Goal: Share content: Share content

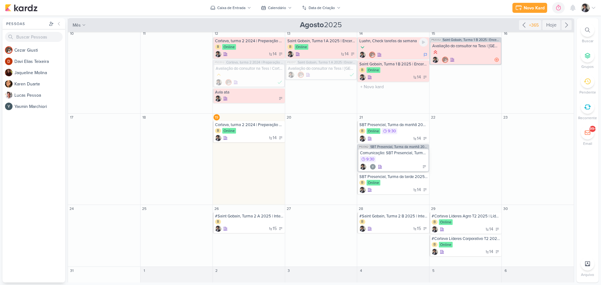
scroll to position [198, 0]
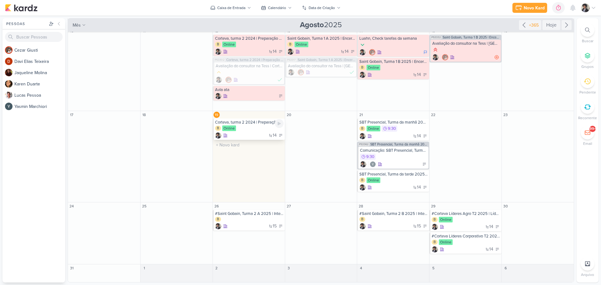
click at [245, 132] on div "Corteva, turma 2 2024 | Preparação para seu futuro profissional 2 B Online 14" at bounding box center [249, 129] width 72 height 21
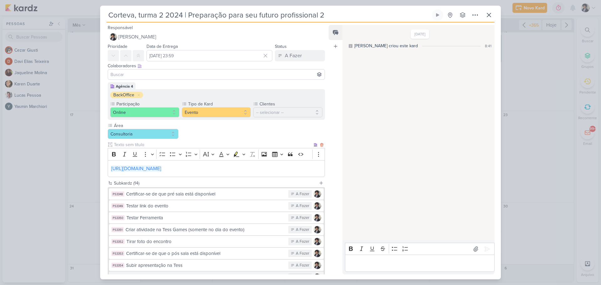
scroll to position [116, 0]
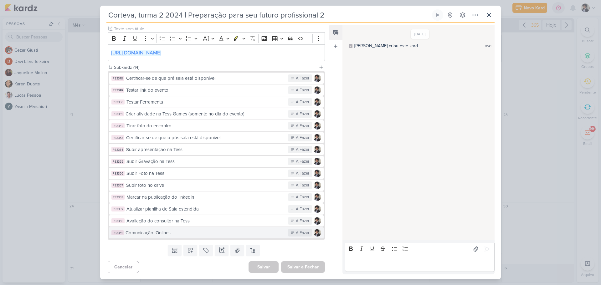
click at [201, 233] on div "Comunicação: Online -" at bounding box center [205, 232] width 160 height 7
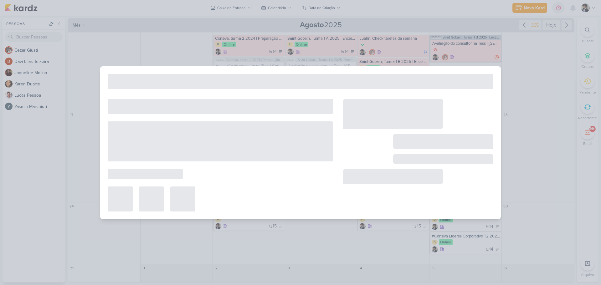
type input "Comunicação: Online -"
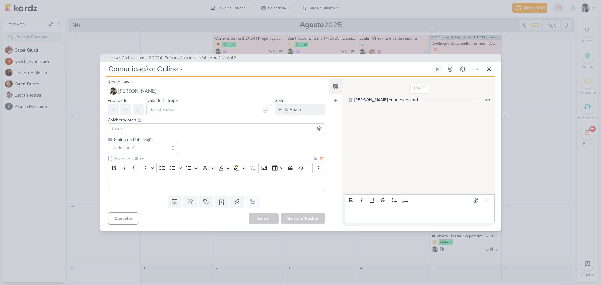
click at [154, 180] on p "Editor editing area: main" at bounding box center [216, 183] width 210 height 8
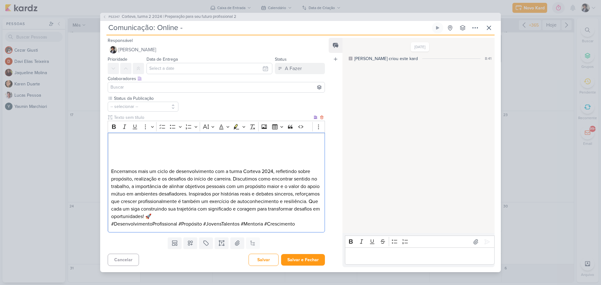
click at [201, 143] on p "Editor editing area: main" at bounding box center [216, 142] width 210 height 8
click at [112, 172] on p "Encerramos mais um ciclo de desenvolvimento com a turma Corteva 2024, refletind…" at bounding box center [216, 194] width 210 height 53
click at [179, 176] on p "Encerramos mais um ciclo de desenvolvimento com a turma Corteva 2024, refletind…" at bounding box center [216, 194] width 210 height 53
click at [242, 171] on p "Encerramos mais um ciclo de desenvolvimento com a turma Corteva 2024, refletind…" at bounding box center [216, 194] width 210 height 53
drag, startPoint x: 212, startPoint y: 171, endPoint x: 78, endPoint y: 171, distance: 134.3
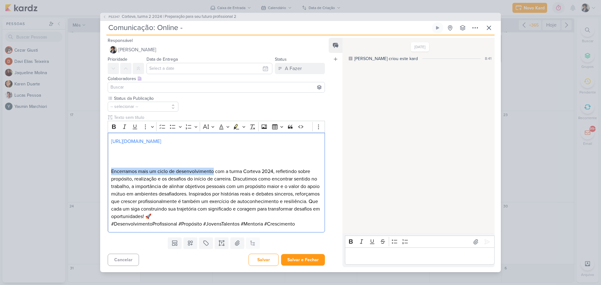
click at [78, 171] on div "PS3347 Corteva, turma 2 2024 | Preparação para seu futuro profissional 2 Comuni…" at bounding box center [300, 142] width 601 height 285
click at [222, 171] on p "E hoje tivemos nosso último encontro com a turma Corteva 2024, refletindo sobre…" at bounding box center [216, 194] width 210 height 53
click at [258, 172] on p "E hoje tivemos nosso último encontro com a turma @Corteva 2024, refletindo sobr…" at bounding box center [216, 194] width 210 height 53
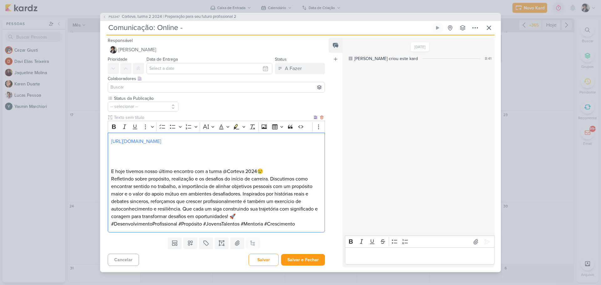
click at [132, 180] on p "Refletindo sobre propósito, realização e os desafios do início de carreira. Dis…" at bounding box center [216, 197] width 210 height 45
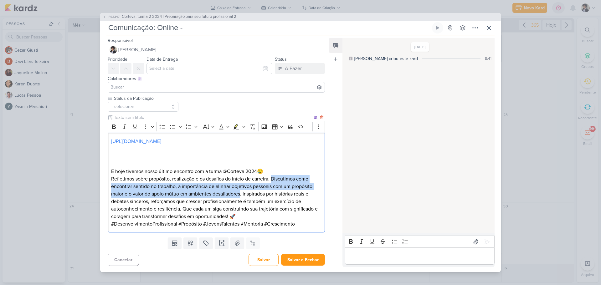
drag, startPoint x: 273, startPoint y: 178, endPoint x: 241, endPoint y: 194, distance: 35.5
click at [241, 194] on p "Refletimos sobre propósito, realização e os desafios do início de carreira. Dis…" at bounding box center [216, 197] width 210 height 45
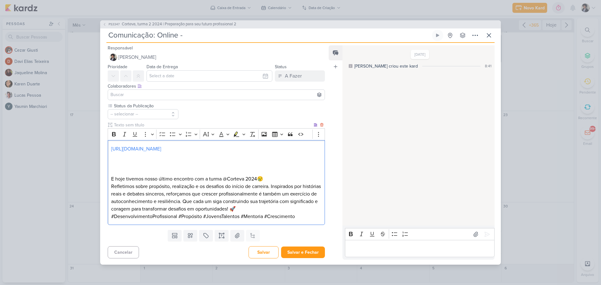
click at [285, 187] on p "Refletimos sobre propósito, realização e os desafios do início de carreira. Ins…" at bounding box center [216, 198] width 210 height 30
click at [285, 186] on p "Refletimos sobre propósito, realização e os desafios do início de carreira. Ins…" at bounding box center [216, 198] width 210 height 30
click at [296, 188] on p "Refletimos sobre propósito, realização e os desafios do início de carreira. Ouv…" at bounding box center [216, 198] width 210 height 30
click at [254, 216] on p "#DesenvolvimentoProfissional #Propósito #JovensTalentos #Mentoria #Crescimento" at bounding box center [216, 217] width 210 height 8
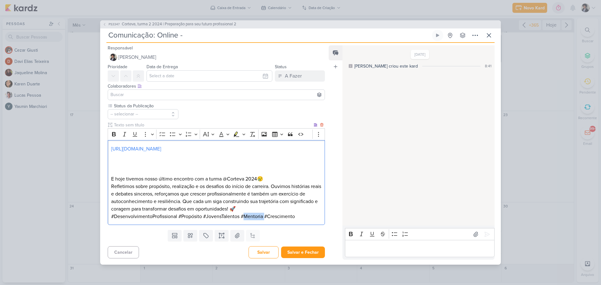
click at [254, 216] on p "#DesenvolvimentoProfissional #Propósito #JovensTalentos #Mentoria #Crescimento" at bounding box center [216, 217] width 210 height 8
click at [239, 207] on p "Refletimos sobre propósito, realização e os desafios do início de carreira. Ouv…" at bounding box center [216, 198] width 210 height 30
click at [167, 195] on p "Refletimos sobre propósito, realização e os desafios do início de carreira. Ouv…" at bounding box center [216, 198] width 210 height 30
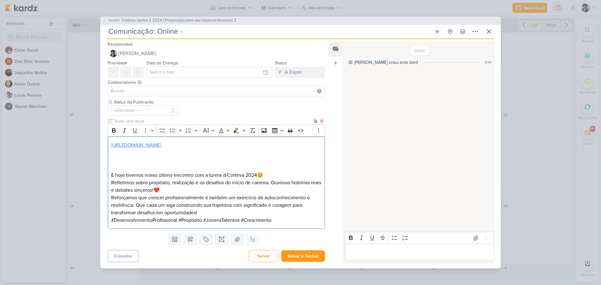
click at [139, 145] on link "[URL][DOMAIN_NAME]" at bounding box center [136, 145] width 50 height 6
click at [101, 167] on div "Status da Publicação -- selecionar --" at bounding box center [213, 165] width 227 height 132
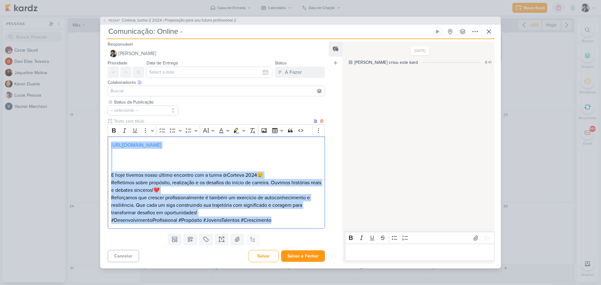
drag, startPoint x: 110, startPoint y: 145, endPoint x: 284, endPoint y: 221, distance: 189.9
click at [284, 221] on div "[URL][DOMAIN_NAME] E hoje tivemos nosso último encontro com a turma @Corteva 20…" at bounding box center [216, 182] width 217 height 92
click at [213, 212] on p "Reforçamos que crescer profissionalmente é também um exercício de autoconhecime…" at bounding box center [216, 205] width 210 height 23
drag, startPoint x: 110, startPoint y: 145, endPoint x: 277, endPoint y: 221, distance: 183.6
click at [277, 222] on div "[URL][DOMAIN_NAME] E hoje tivemos nosso último encontro com a turma @Corteva 20…" at bounding box center [216, 182] width 217 height 92
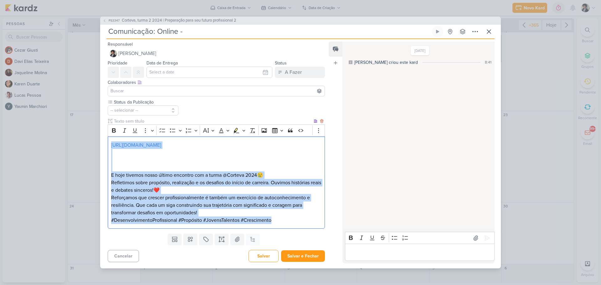
copy div "[URL][DOMAIN_NAME] E hoje tivemos nosso último encontro com a turma @Corteva 20…"
click at [251, 177] on p "E hoje tivemos nosso último encontro com a turma @Corteva 2024😢" at bounding box center [216, 175] width 210 height 8
click at [252, 175] on p "E hoje tivemos nosso último encontro com a turma @Corteva 2024😢" at bounding box center [216, 175] width 210 height 8
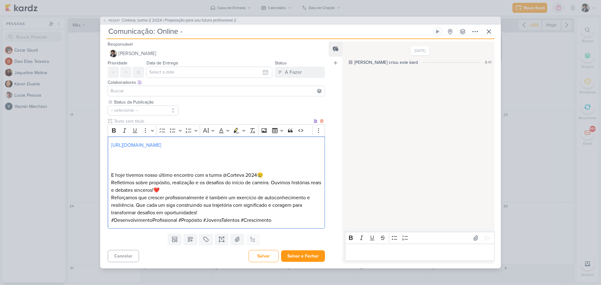
click at [251, 175] on p "E hoje tivemos nosso último encontro com a turma @Corteva 2024😢" at bounding box center [216, 175] width 210 height 8
click at [303, 257] on button "Salvar e Fechar" at bounding box center [303, 256] width 44 height 12
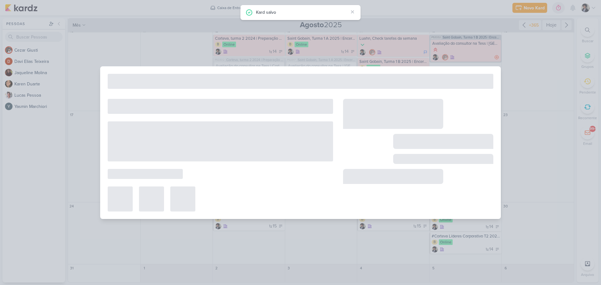
type input "Corteva, turma 2 2024 | Preparação para seu futuro profissional 2"
type input "[DATE] 23:59"
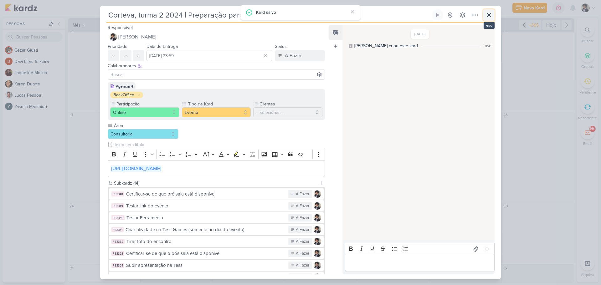
click at [488, 15] on icon at bounding box center [489, 15] width 4 height 4
